Goal: Task Accomplishment & Management: Manage account settings

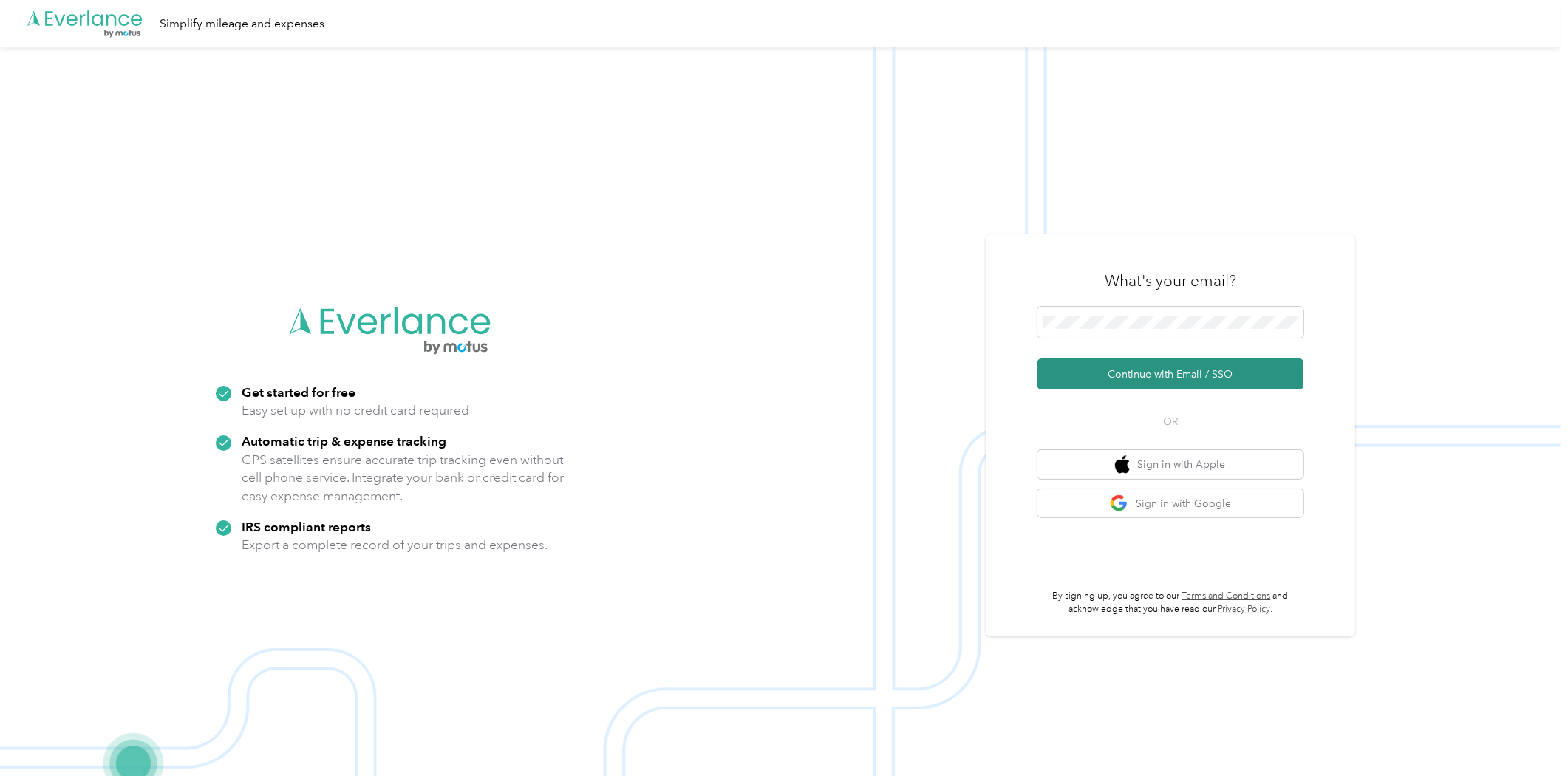
click at [1158, 381] on button "Continue with Email / SSO" at bounding box center [1169, 373] width 266 height 31
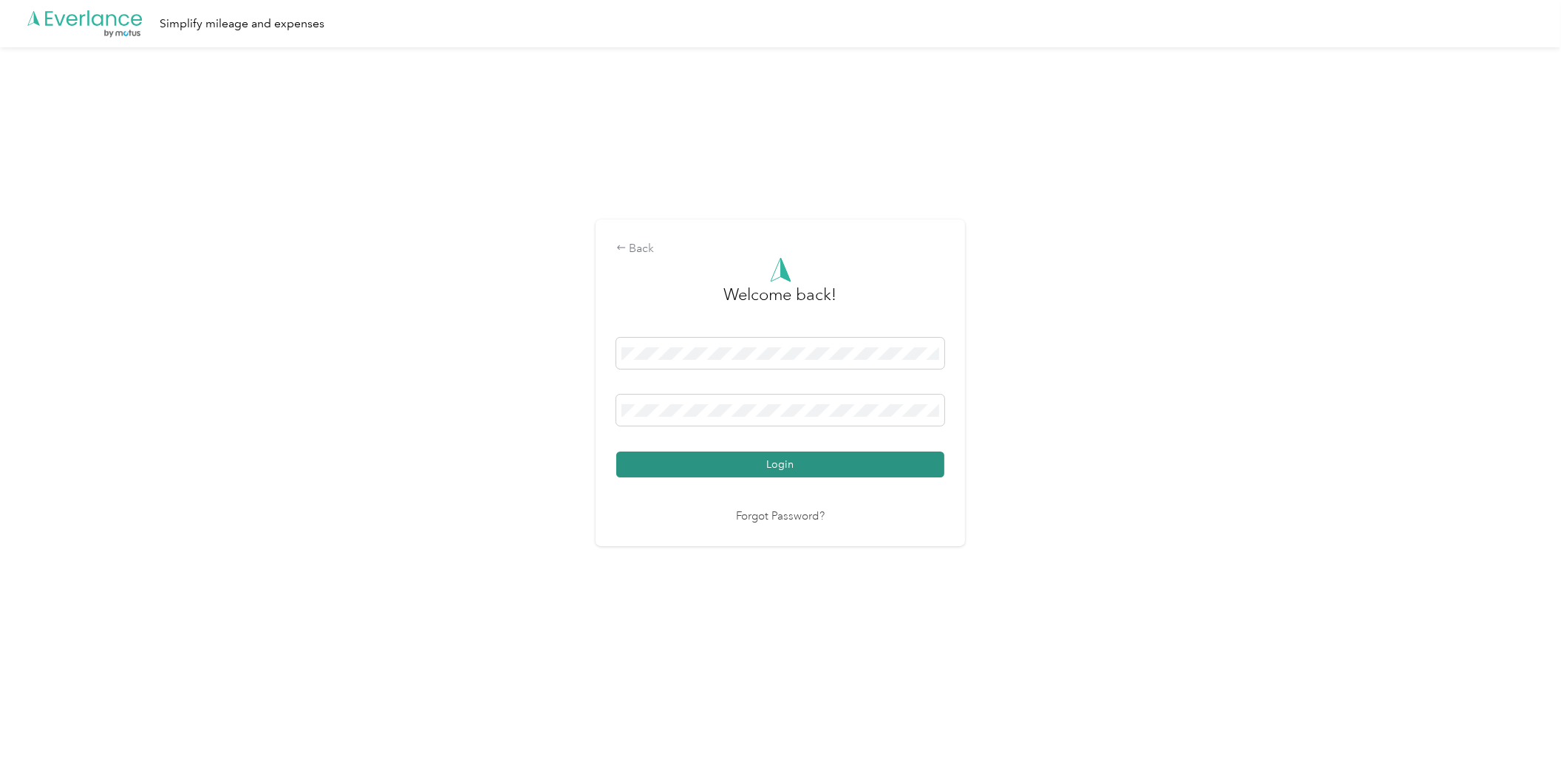
click at [900, 469] on button "Login" at bounding box center [780, 464] width 328 height 26
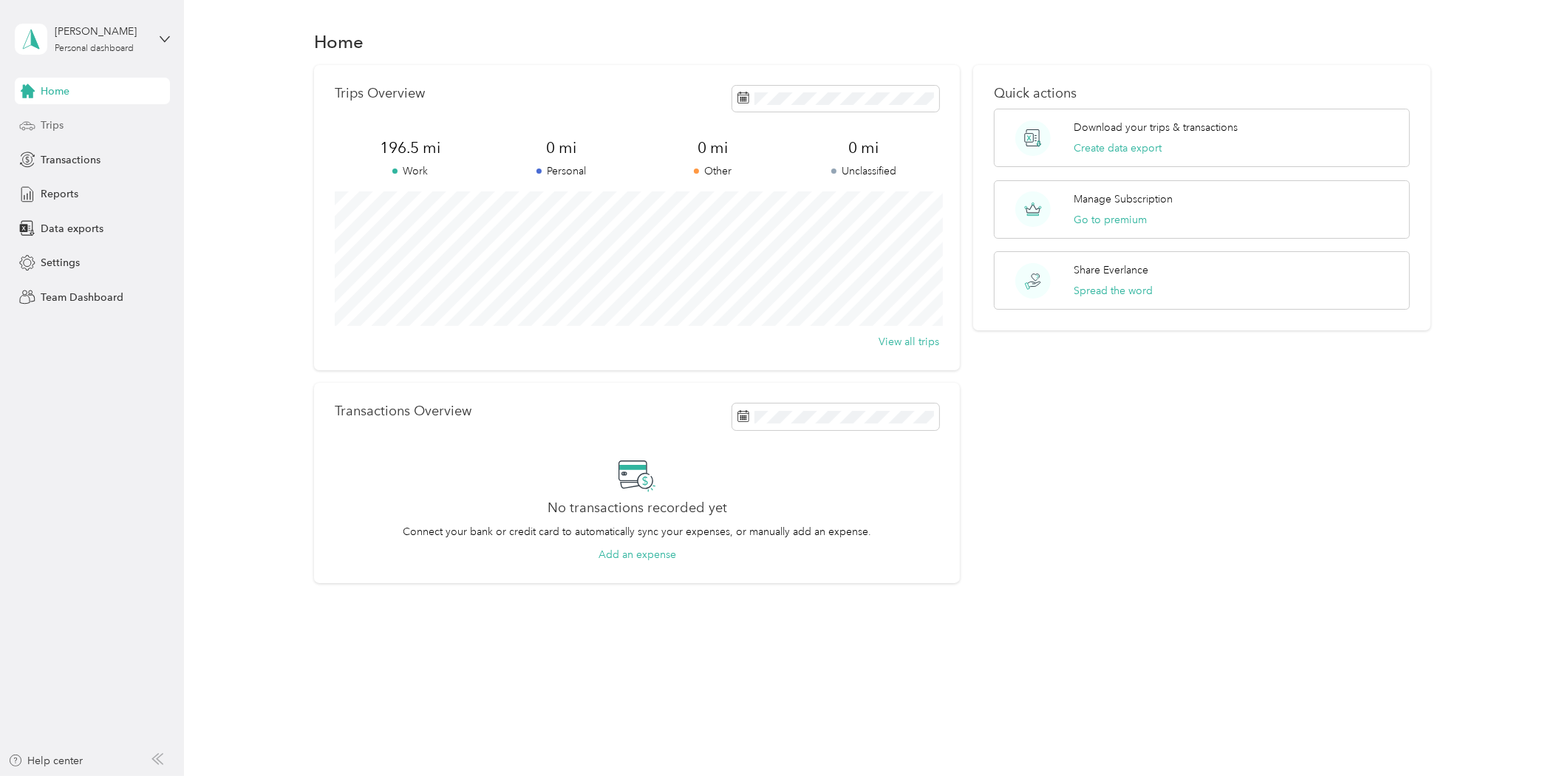
click at [64, 127] on div "Trips" at bounding box center [92, 126] width 155 height 27
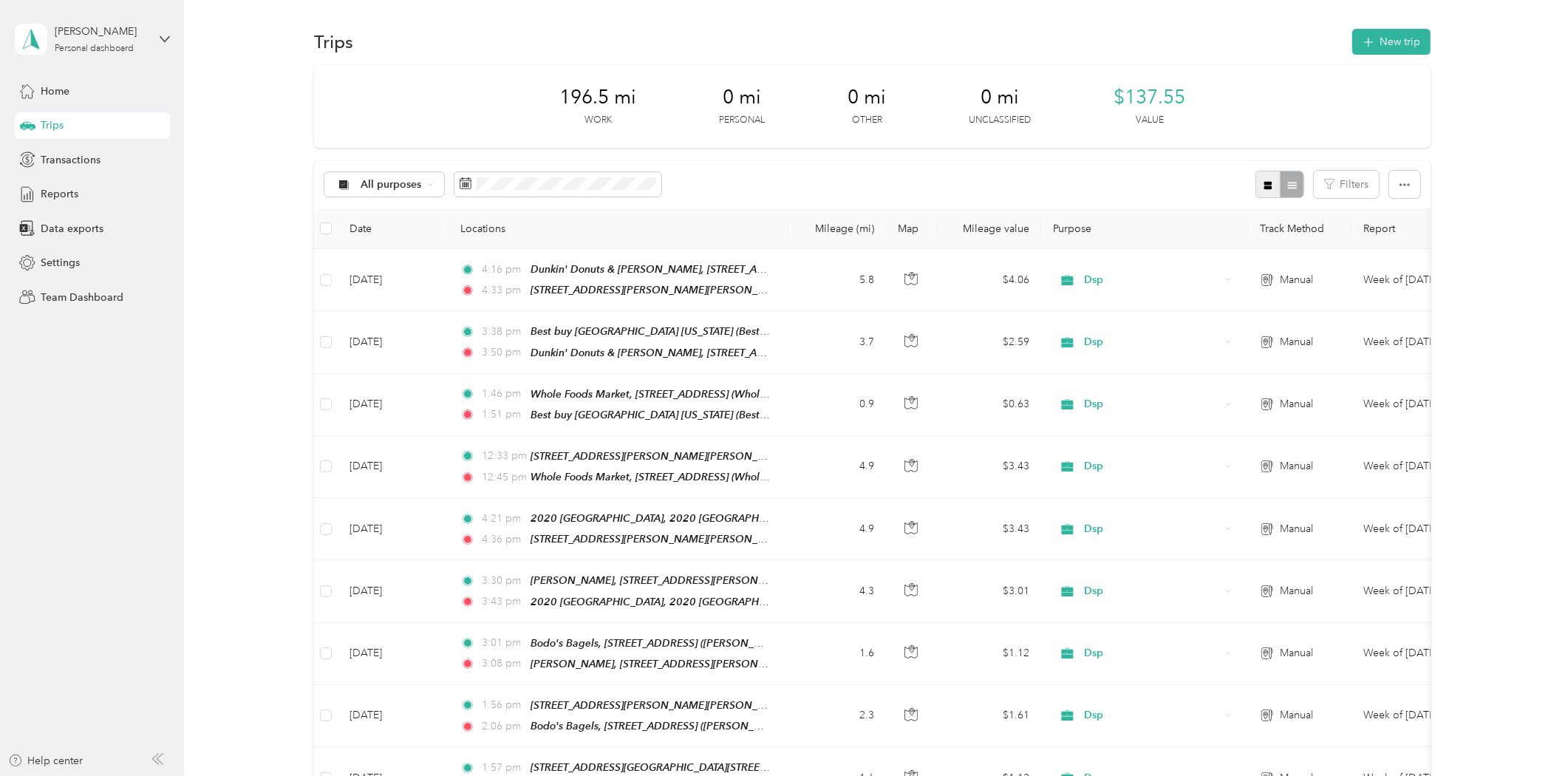
click at [1264, 182] on icon "button" at bounding box center [1268, 185] width 8 height 8
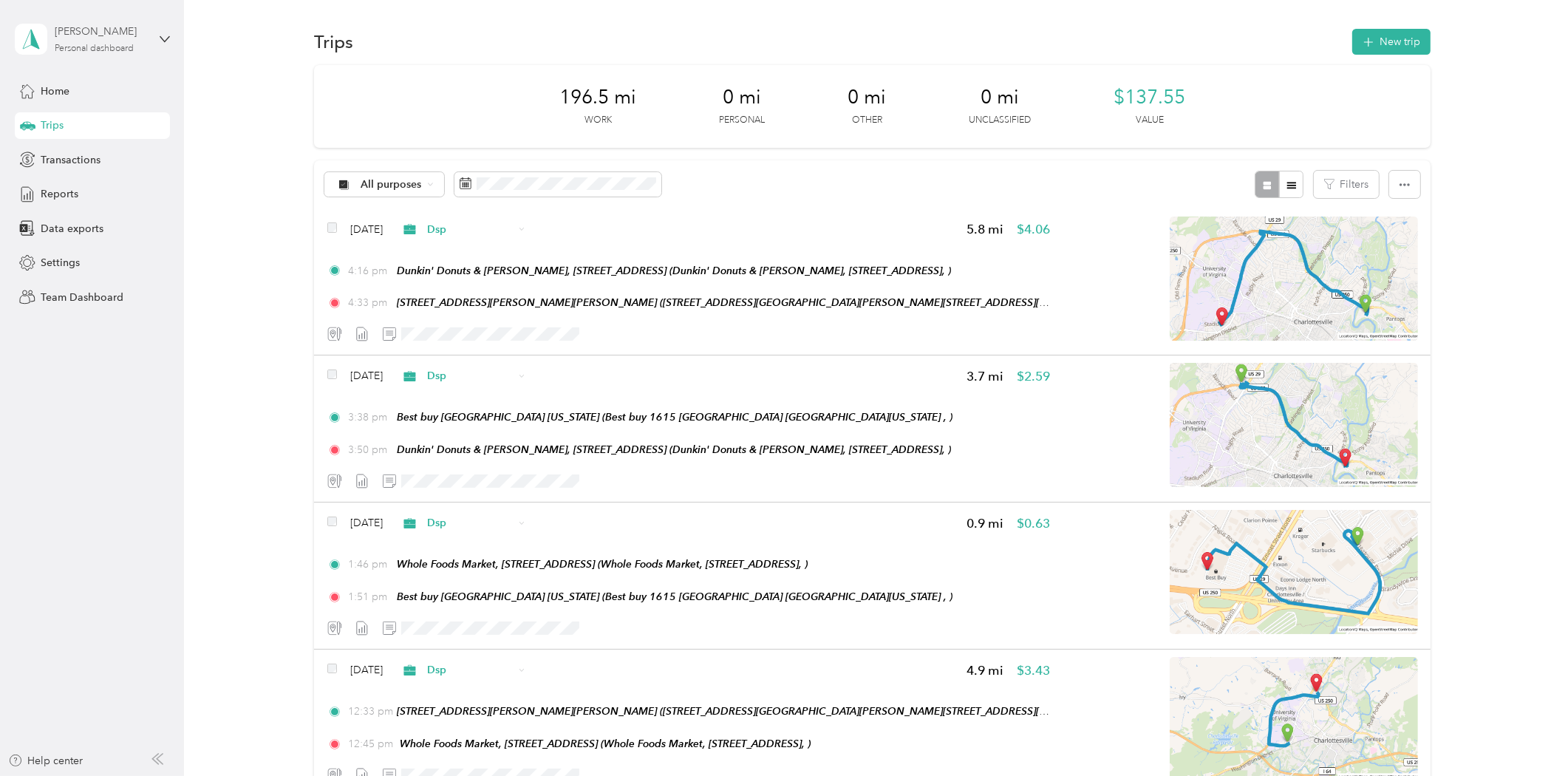
click at [144, 35] on div "[PERSON_NAME]" at bounding box center [100, 32] width 92 height 16
click at [65, 122] on div "Log out" at bounding box center [56, 121] width 57 height 16
